Goal: Find specific page/section: Find specific page/section

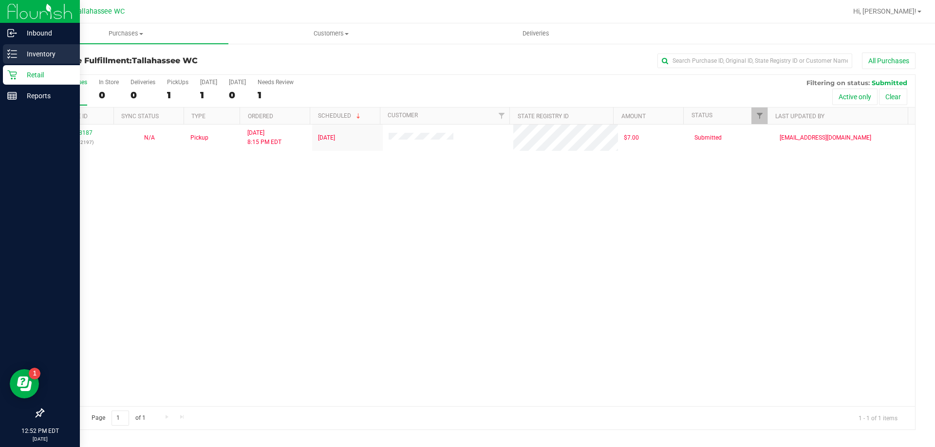
click at [35, 53] on p "Inventory" at bounding box center [46, 54] width 58 height 12
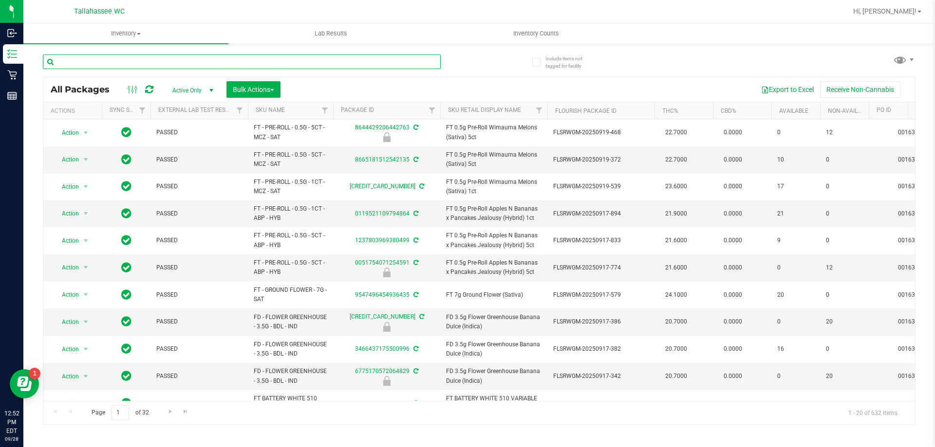
click at [162, 62] on input "text" at bounding box center [242, 62] width 398 height 15
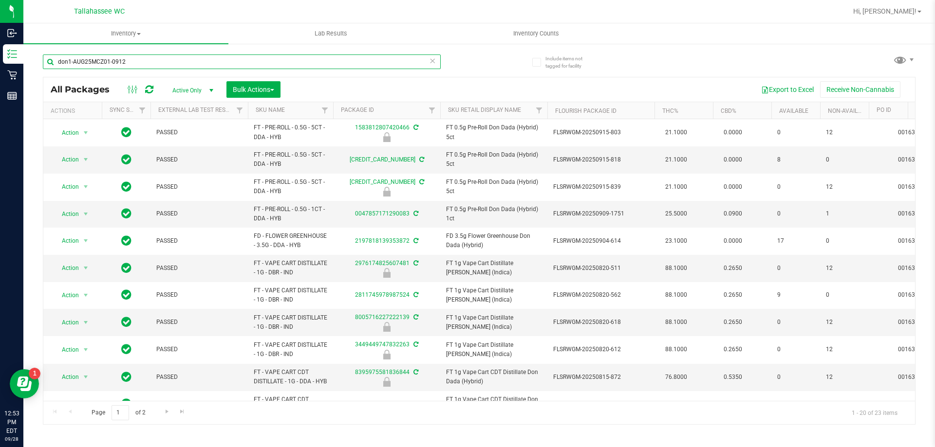
type input "don1-AUG25MCZ01-0912"
